Goal: Task Accomplishment & Management: Manage account settings

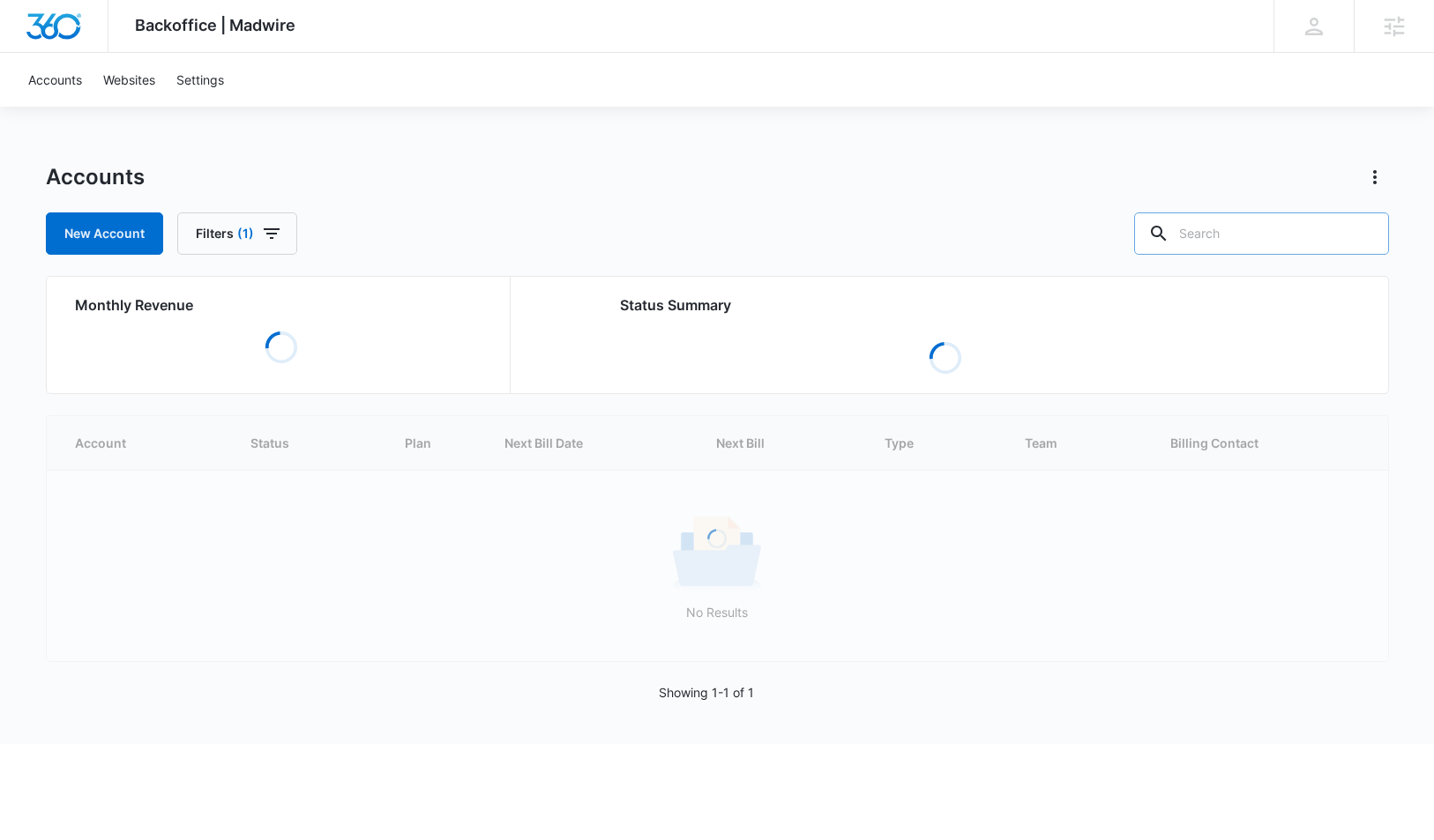
click at [1227, 238] on input "text" at bounding box center [1262, 233] width 255 height 42
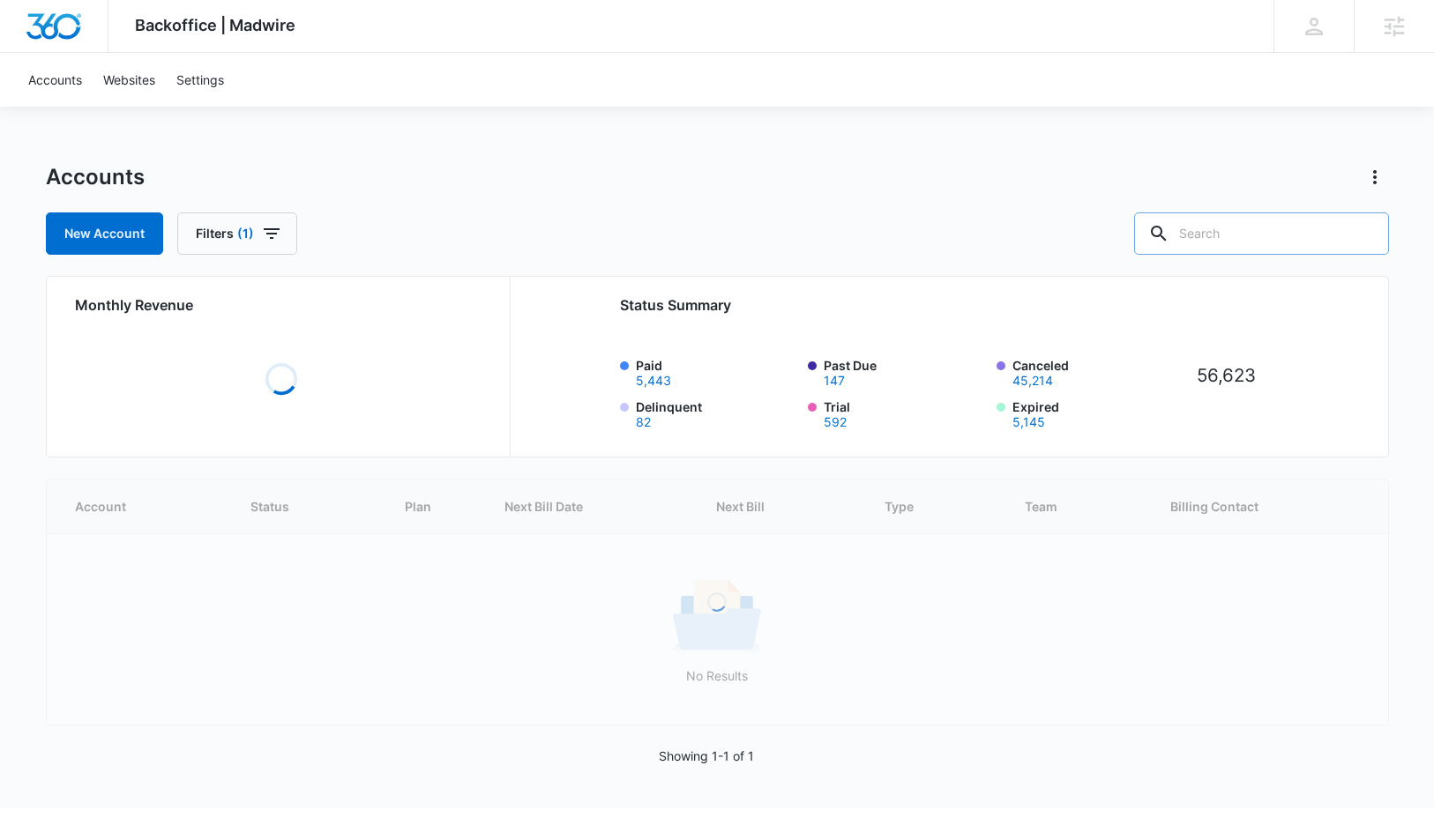
paste input "M334256"
type input "M334256"
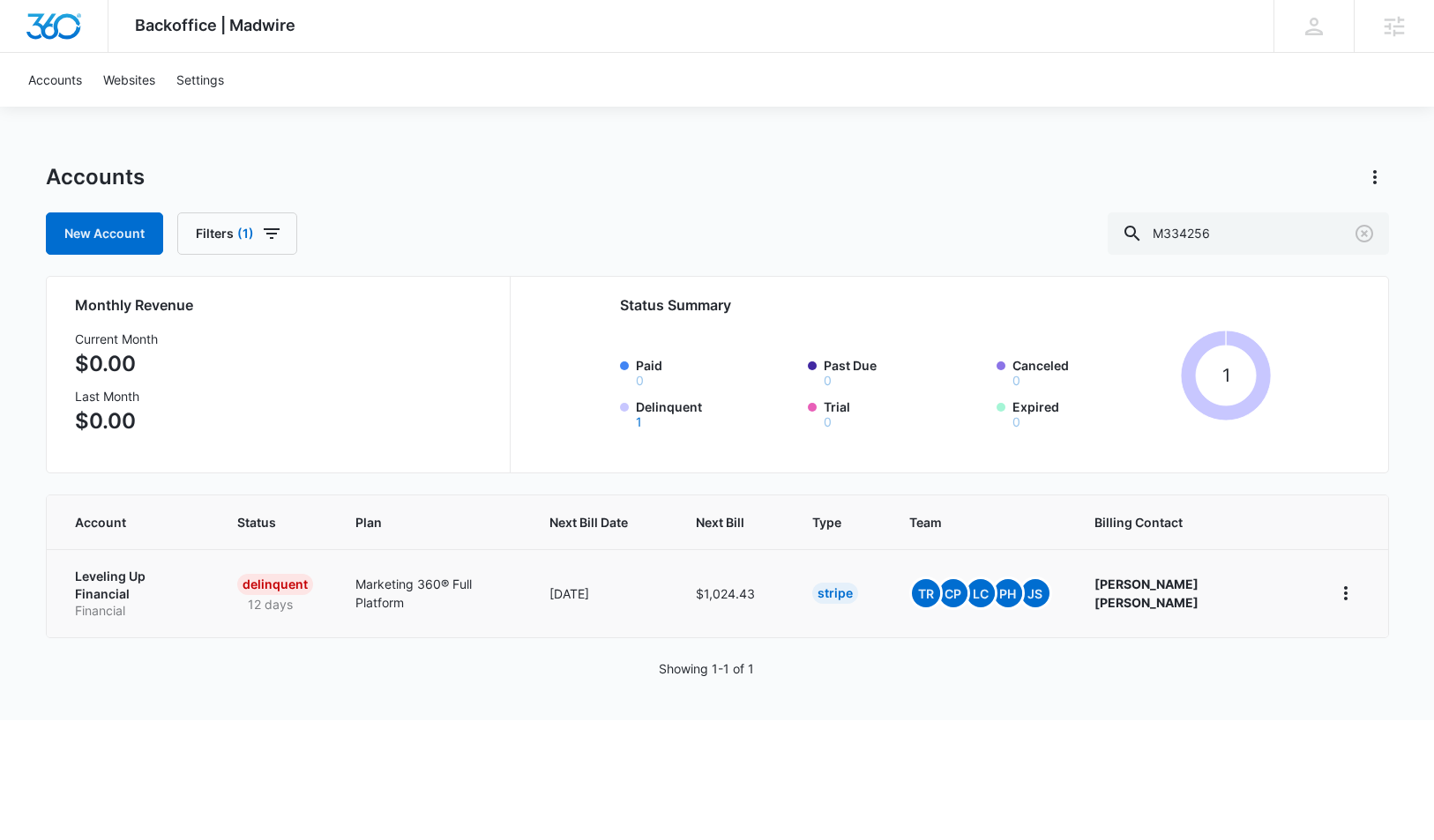
click at [147, 578] on p "Leveling Up Financial" at bounding box center [136, 585] width 120 height 34
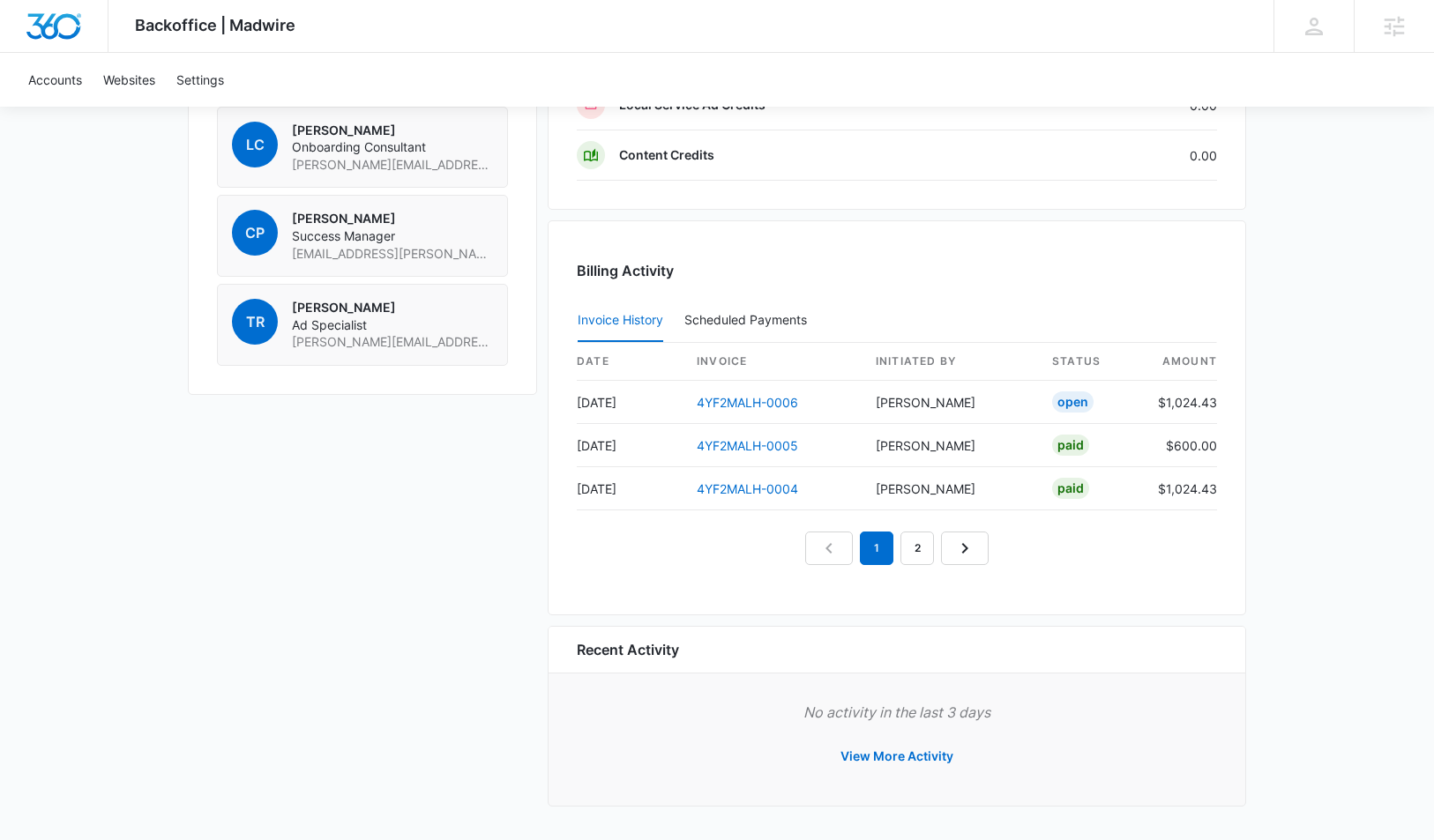
scroll to position [1490, 0]
click at [739, 403] on link "4YF2MALH-0006" at bounding box center [747, 402] width 101 height 15
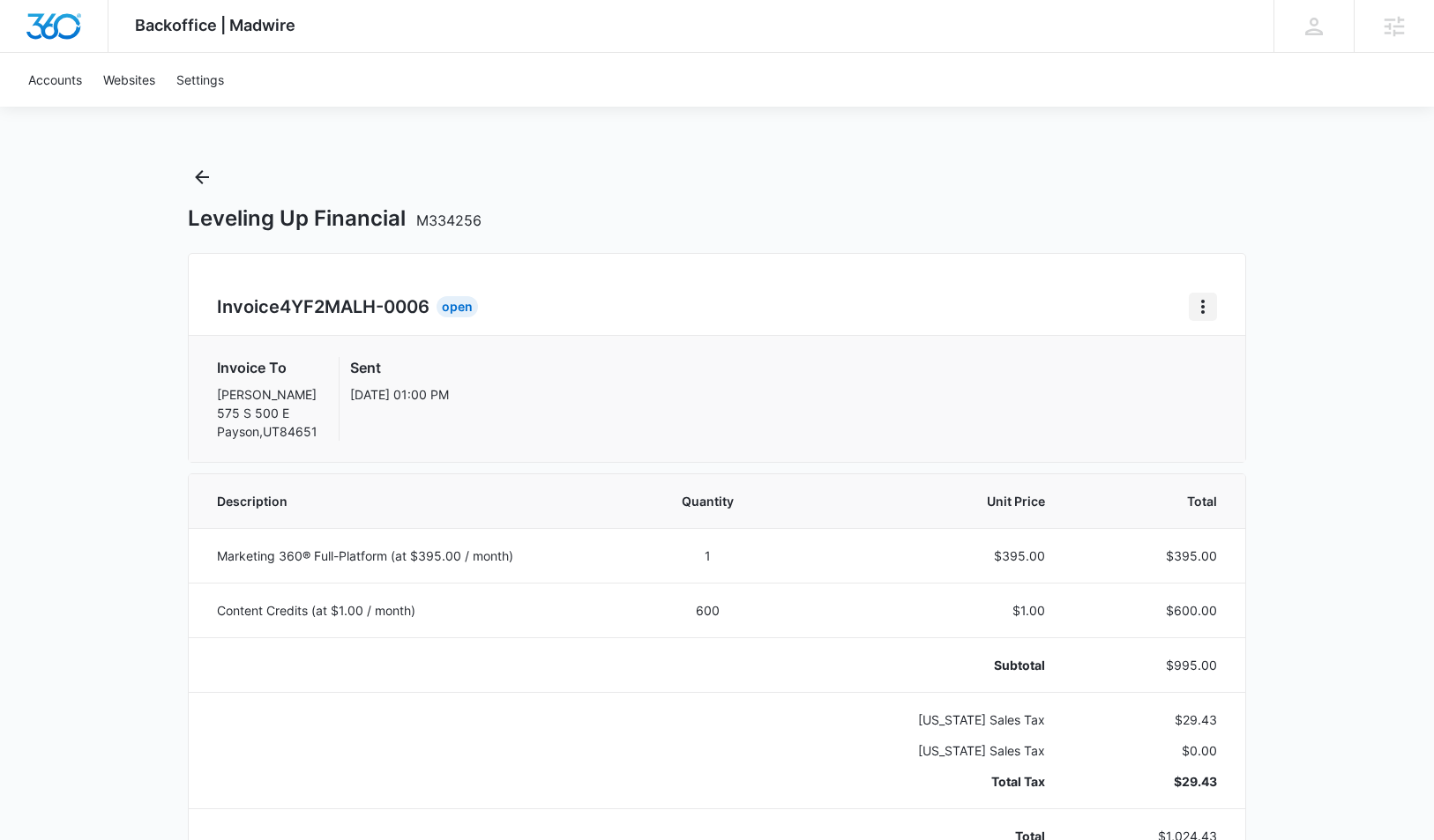
click at [1202, 311] on icon "Home" at bounding box center [1202, 307] width 4 height 14
click at [1229, 383] on div "Retry Payment" at bounding box center [1262, 383] width 102 height 13
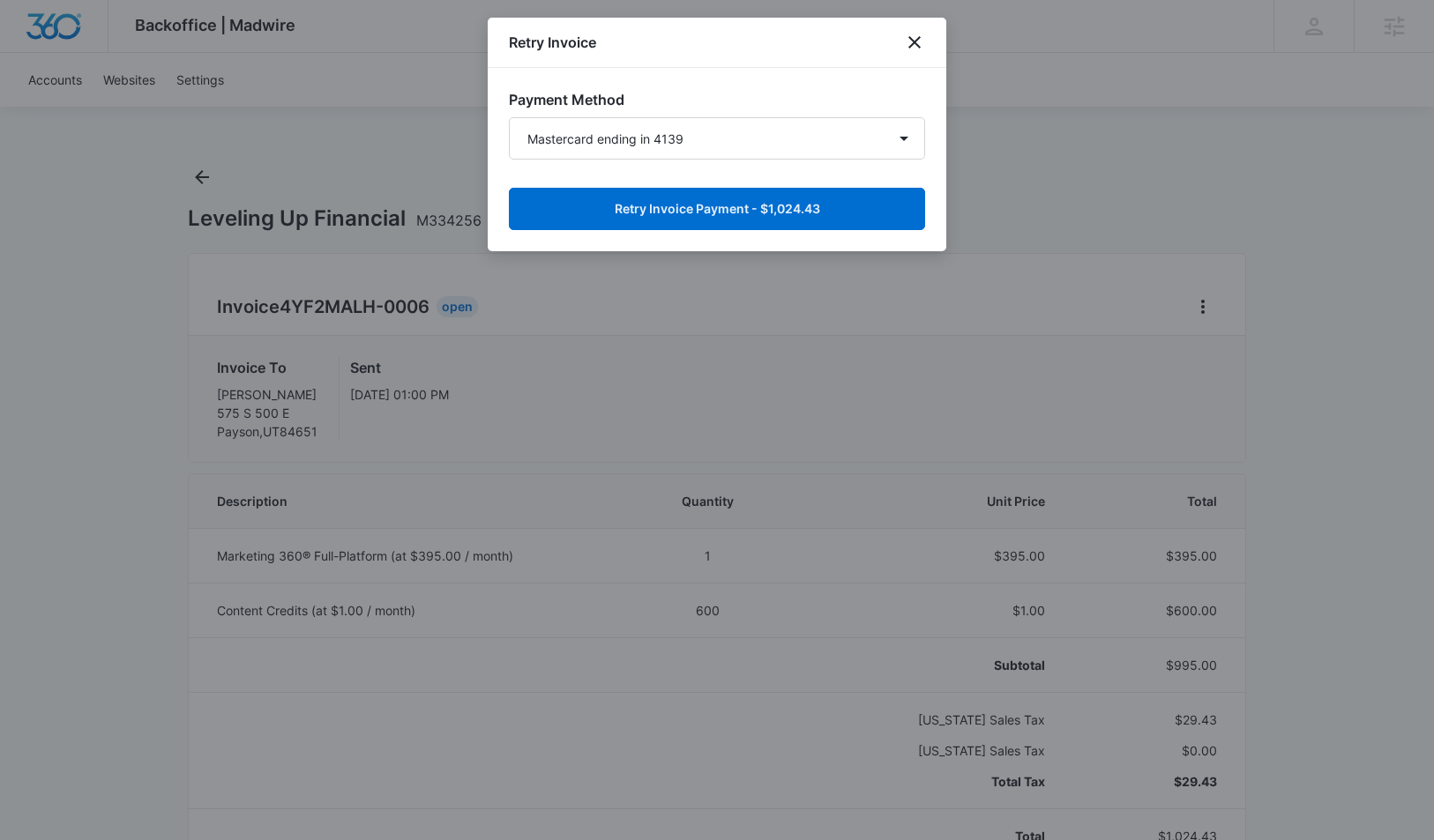
drag, startPoint x: 914, startPoint y: 44, endPoint x: 891, endPoint y: 290, distance: 247.1
click at [914, 44] on icon "close" at bounding box center [914, 42] width 22 height 22
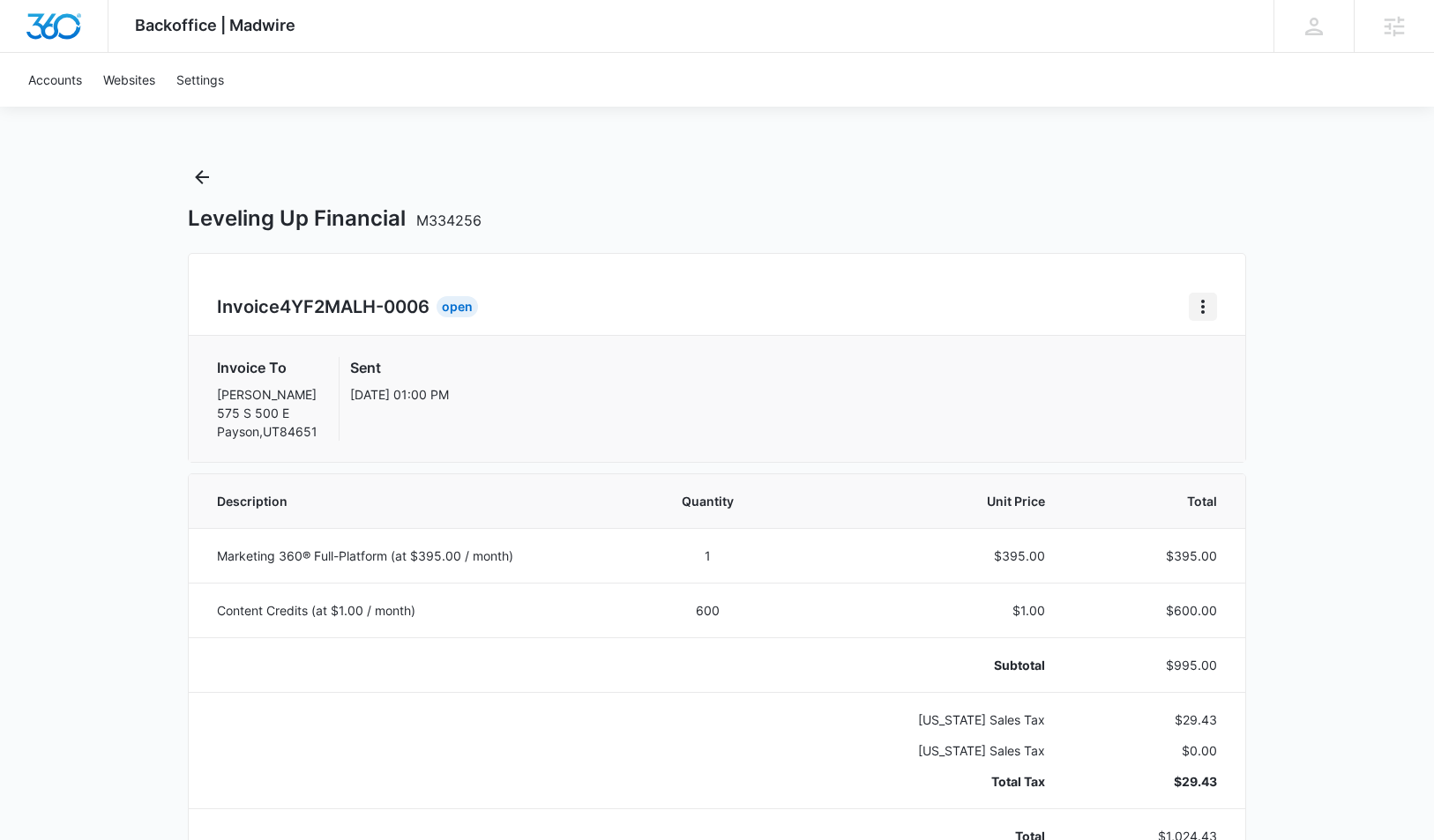
click at [1205, 319] on button "Home" at bounding box center [1202, 306] width 28 height 28
click at [1221, 380] on div "Retry Payment" at bounding box center [1262, 383] width 102 height 13
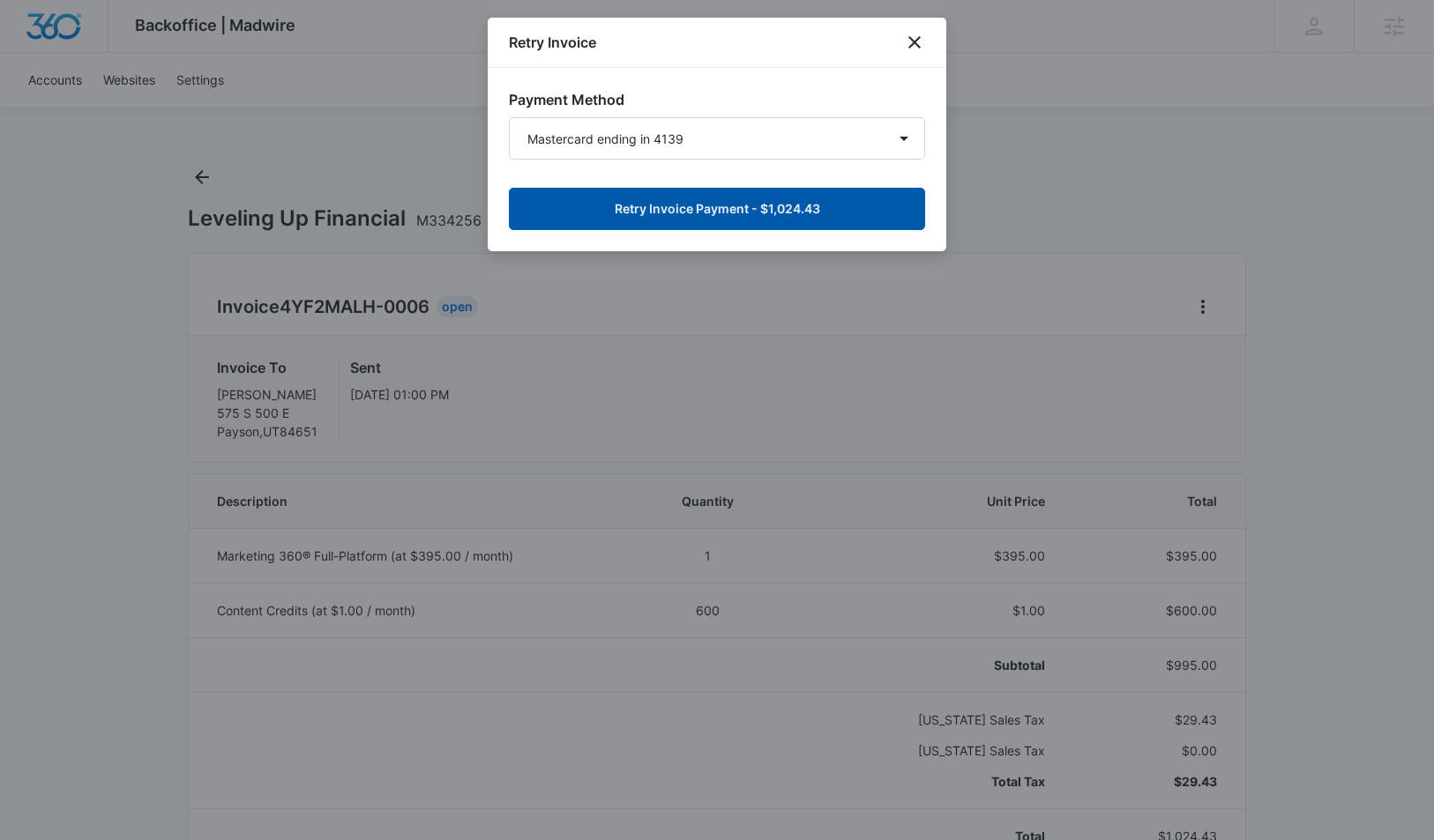
click at [647, 205] on button "Retry Invoice Payment - $1,024.43" at bounding box center [717, 208] width 416 height 42
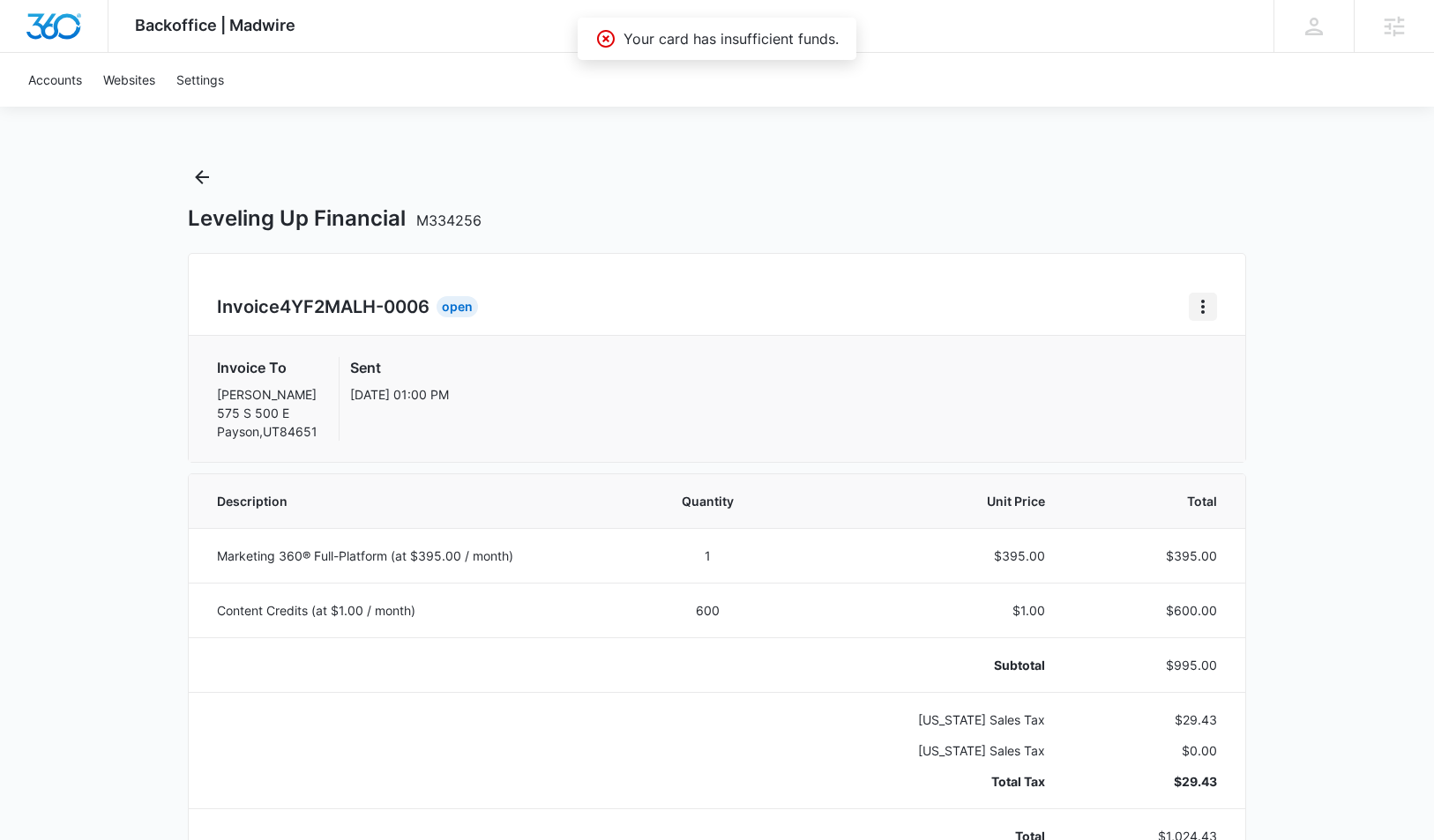
click at [1199, 304] on icon "Home" at bounding box center [1203, 307] width 22 height 22
click at [1218, 382] on div "Retry Payment" at bounding box center [1262, 383] width 102 height 13
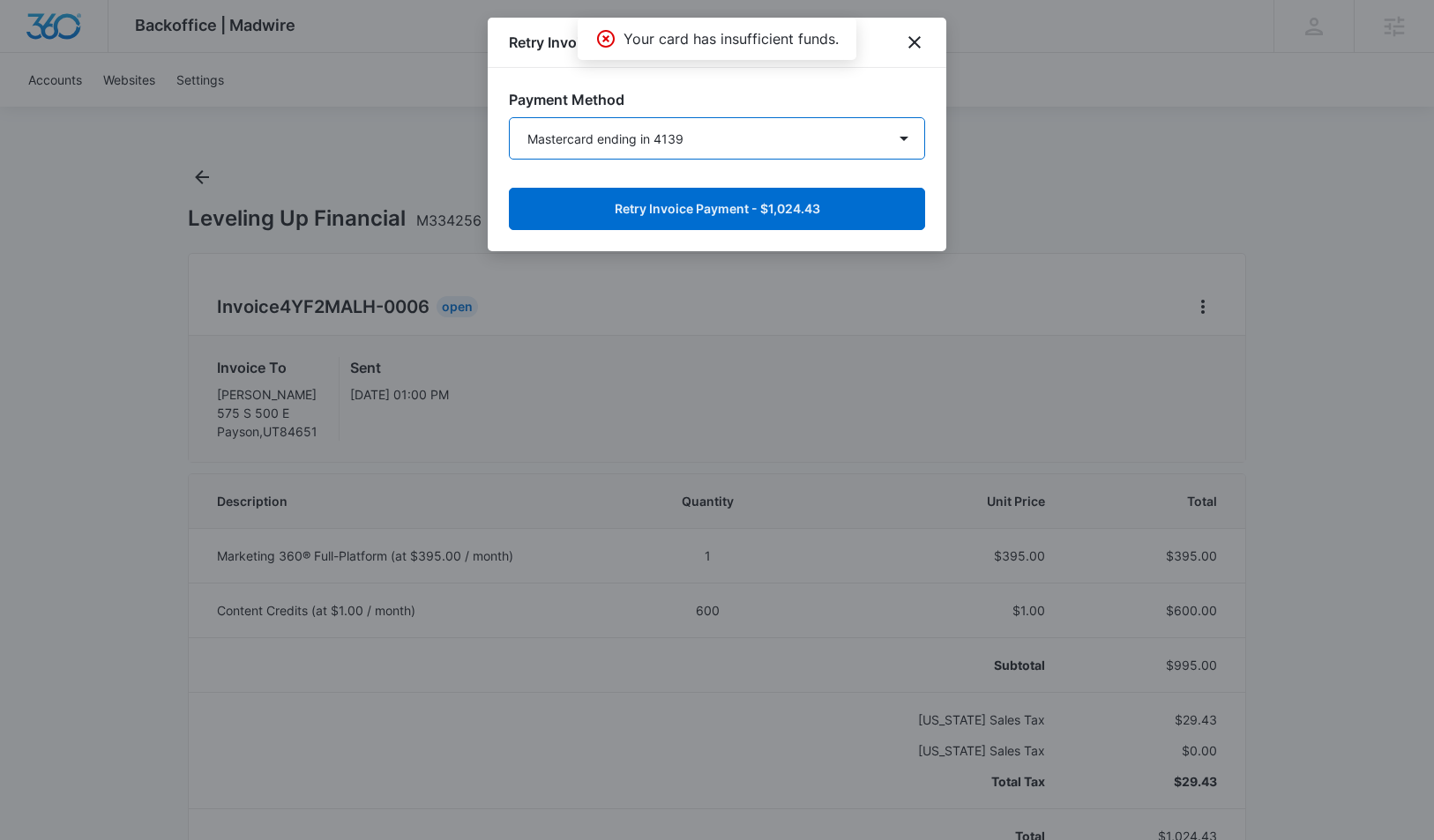
select select "pm_1RjPPcA4n8RTgNjUX9BuSCKt"
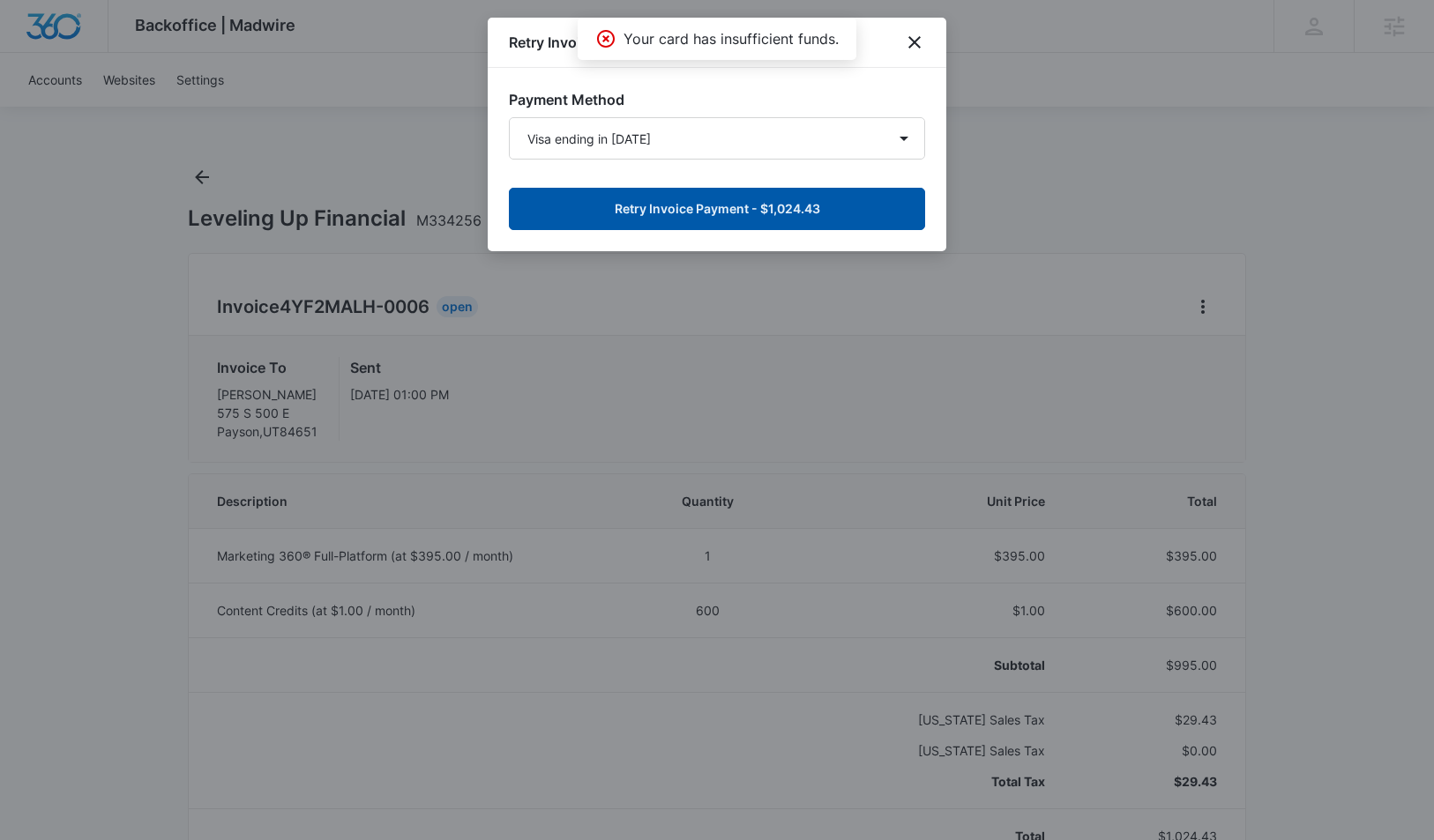
click at [660, 213] on button "Retry Invoice Payment - $1,024.43" at bounding box center [717, 208] width 416 height 42
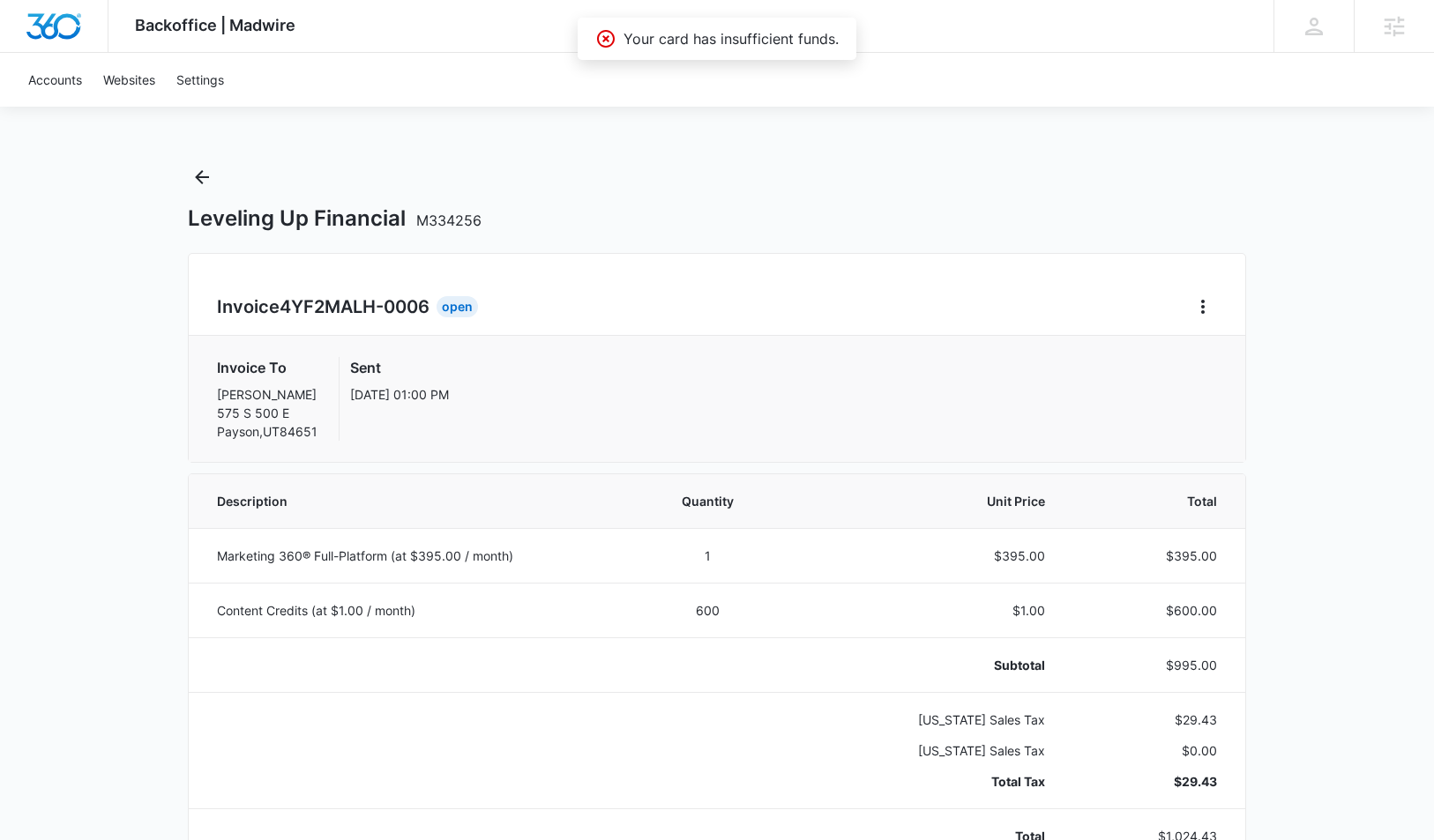
drag, startPoint x: 697, startPoint y: 223, endPoint x: 191, endPoint y: 264, distance: 507.7
click at [694, 220] on div "Leveling Up Financial M334256" at bounding box center [716, 218] width 1058 height 26
